Goal: Communication & Community: Answer question/provide support

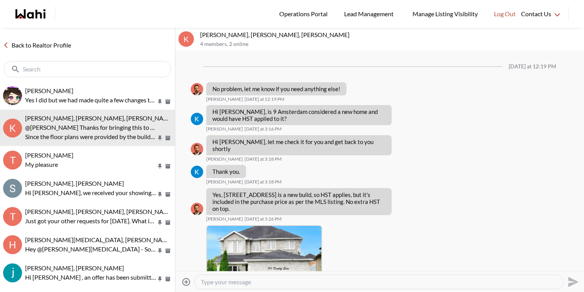
scroll to position [1276, 0]
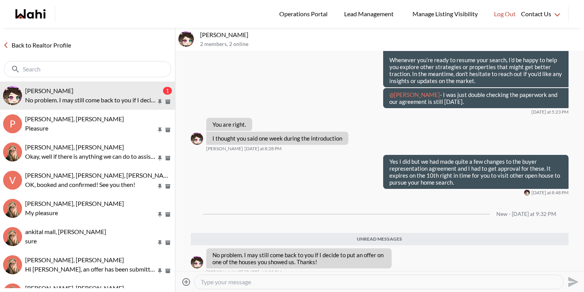
scroll to position [580, 0]
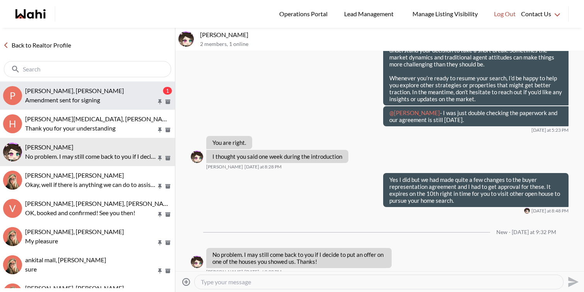
click at [98, 100] on p "Amendment sent for signing" at bounding box center [90, 99] width 131 height 9
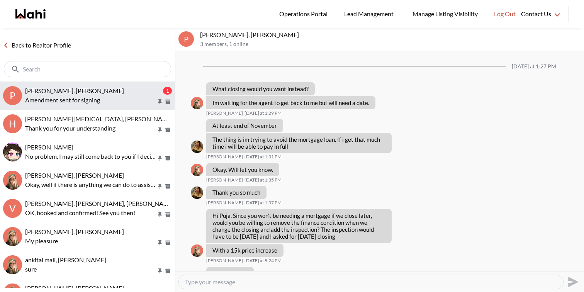
scroll to position [412, 0]
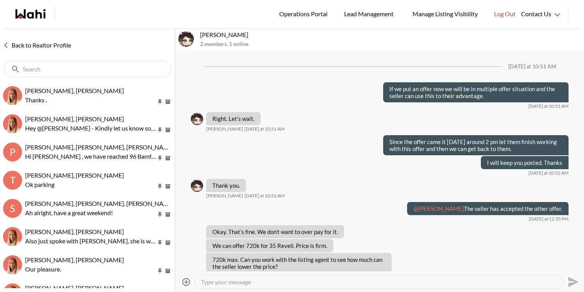
scroll to position [518, 0]
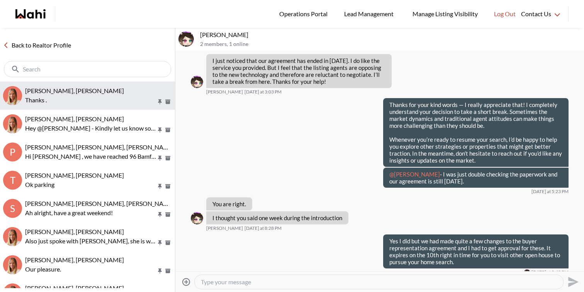
click at [119, 93] on div "[PERSON_NAME], [PERSON_NAME]" at bounding box center [98, 91] width 147 height 8
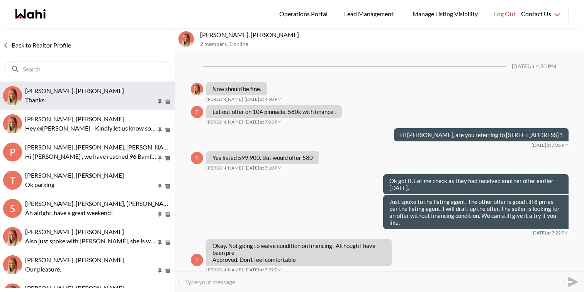
scroll to position [360, 0]
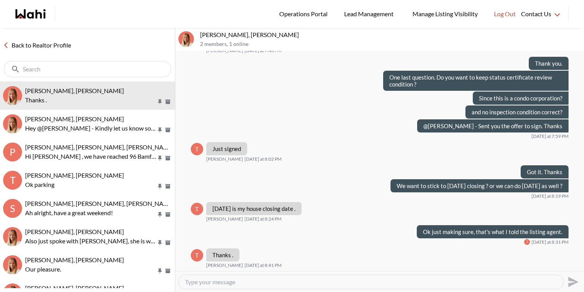
click at [226, 281] on textarea "Type your message" at bounding box center [371, 282] width 372 height 8
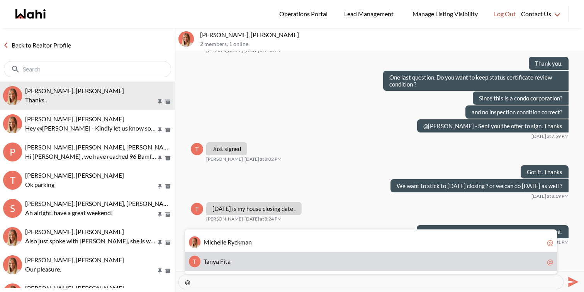
click at [226, 257] on div "T T a n y a F i t a @" at bounding box center [371, 261] width 372 height 19
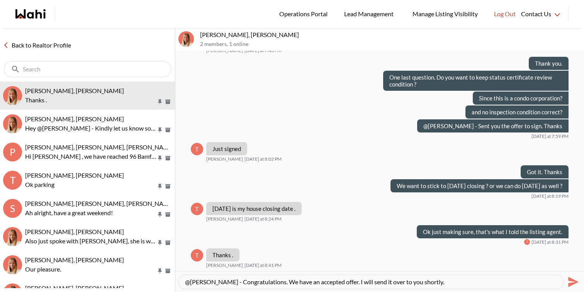
click at [266, 282] on textarea "@Tanya Fita - Congratulations. We have an accepted offer. I will send it over t…" at bounding box center [371, 282] width 372 height 8
type textarea "@Tanya Fita - Congratulations. We have an accepted offer. I will send it over t…"
click at [570, 280] on icon "Send" at bounding box center [573, 282] width 10 height 10
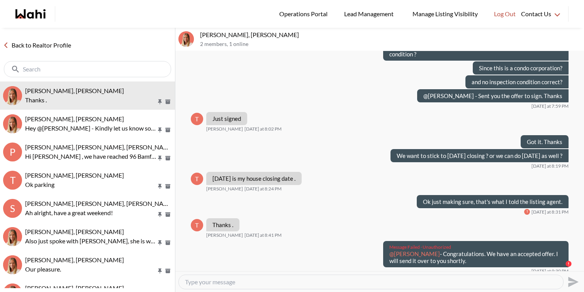
drag, startPoint x: 449, startPoint y: 265, endPoint x: 386, endPoint y: 255, distance: 63.4
click at [386, 255] on div "Message Failed · Unauthorized @Tanya Fita - Congratulations. We have an accepte…" at bounding box center [475, 254] width 185 height 26
copy p "@Tanya Fita - Congratulations. We have an accepted offer. I will send it over t…"
click at [388, 282] on textarea "Type your message" at bounding box center [371, 282] width 372 height 8
paste textarea "@[PERSON_NAME] - Congratulations. We have an accepted offer. I will send it ove…"
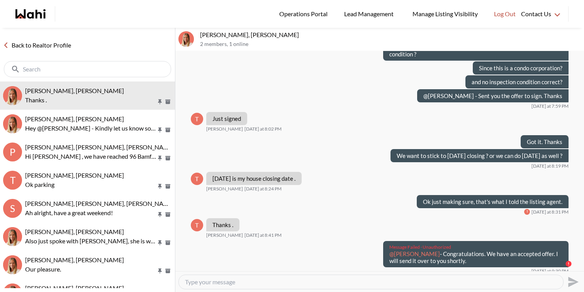
type textarea "@[PERSON_NAME] - Congratulations. We have an accepted offer. I will send it ove…"
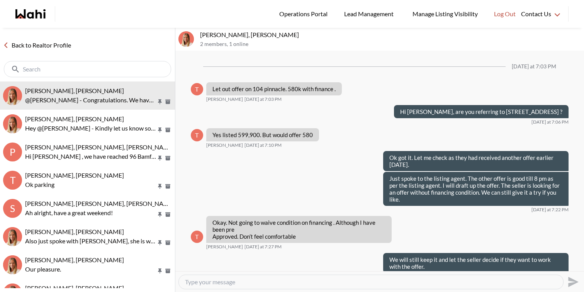
scroll to position [367, 0]
